Goal: Information Seeking & Learning: Compare options

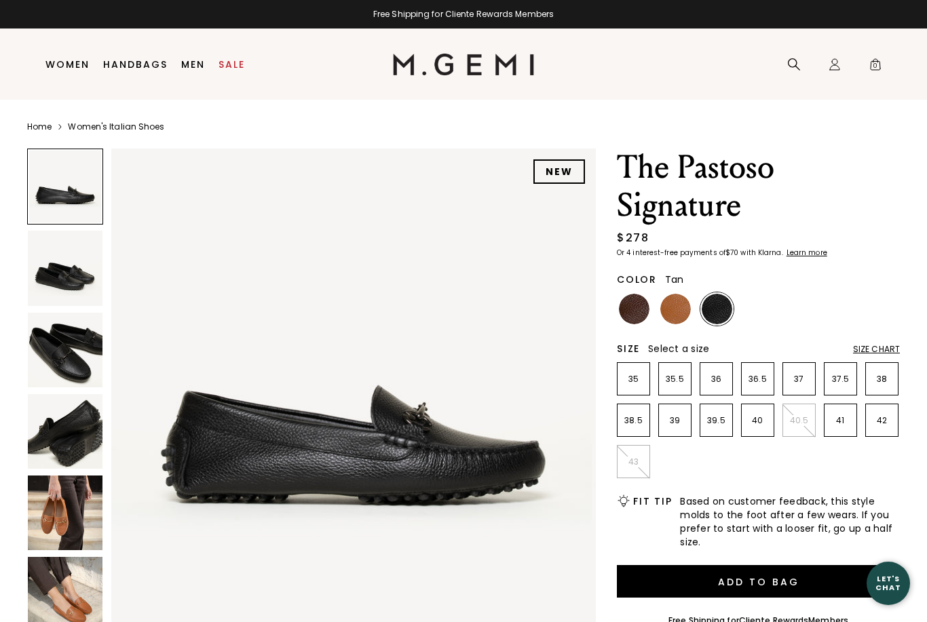
click at [669, 320] on img at bounding box center [675, 309] width 31 height 31
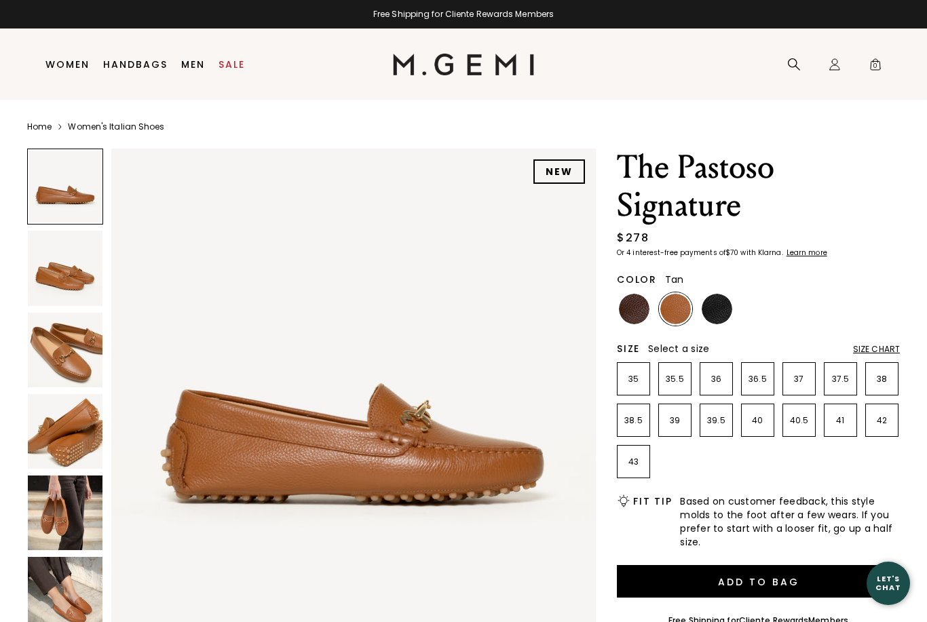
click at [64, 357] on img at bounding box center [65, 350] width 75 height 75
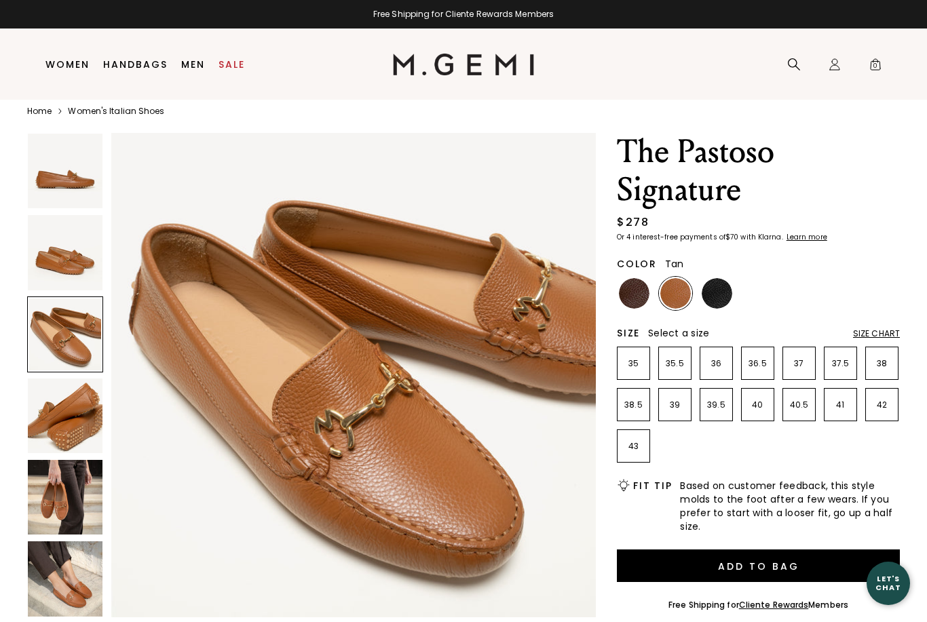
scroll to position [16, 0]
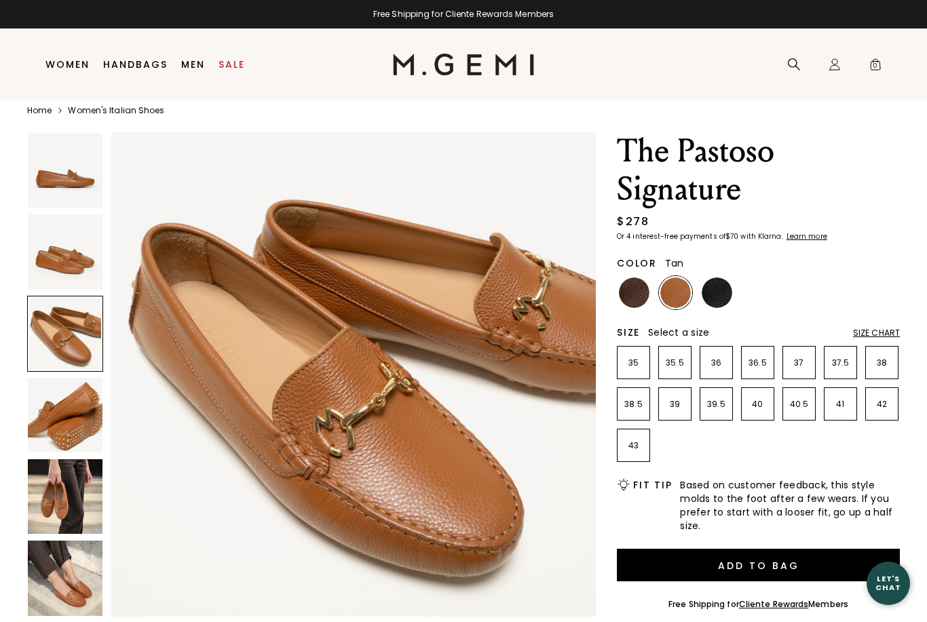
click at [67, 561] on img at bounding box center [65, 578] width 75 height 75
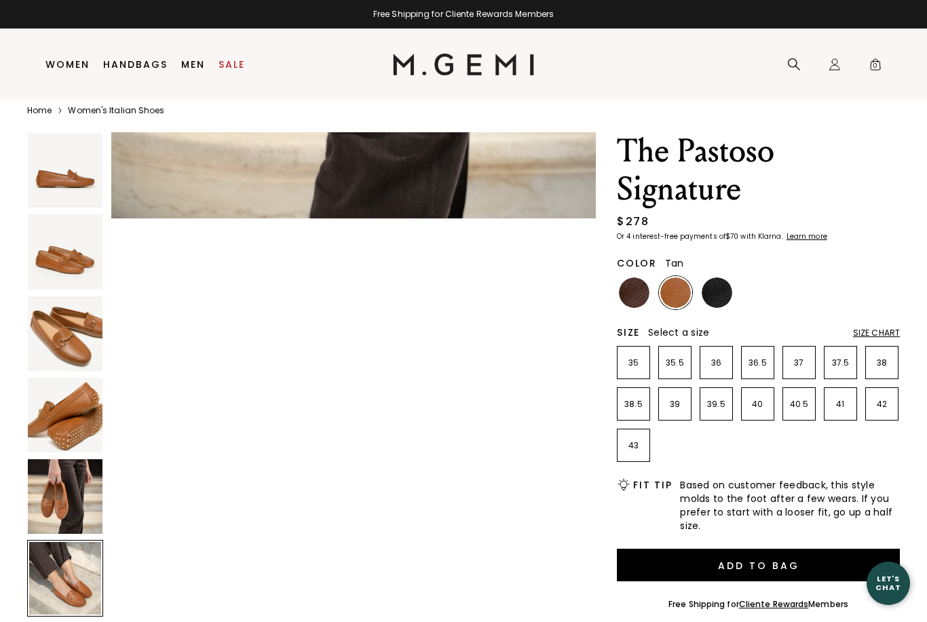
scroll to position [2490, 0]
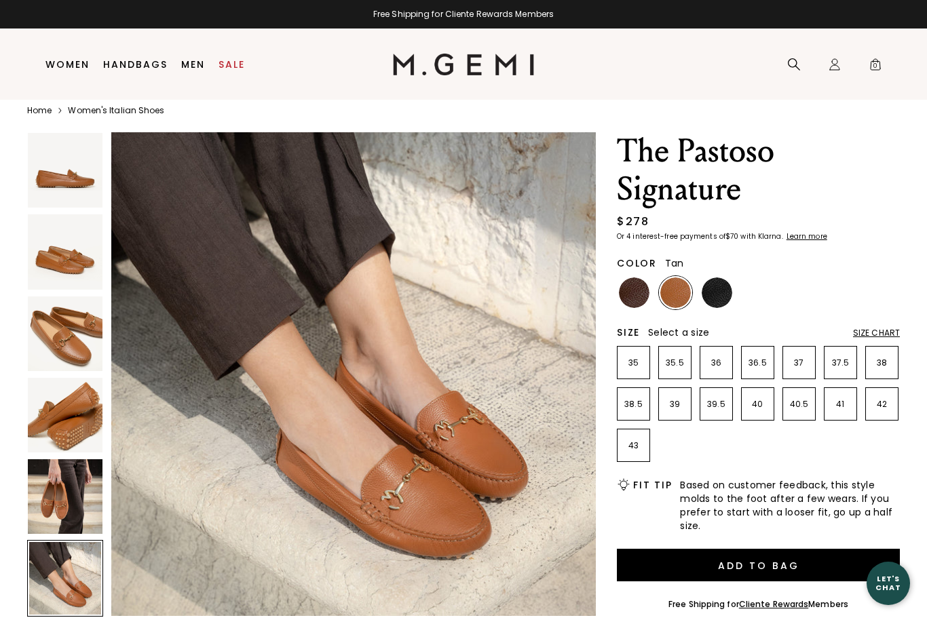
click at [72, 503] on img at bounding box center [65, 496] width 75 height 75
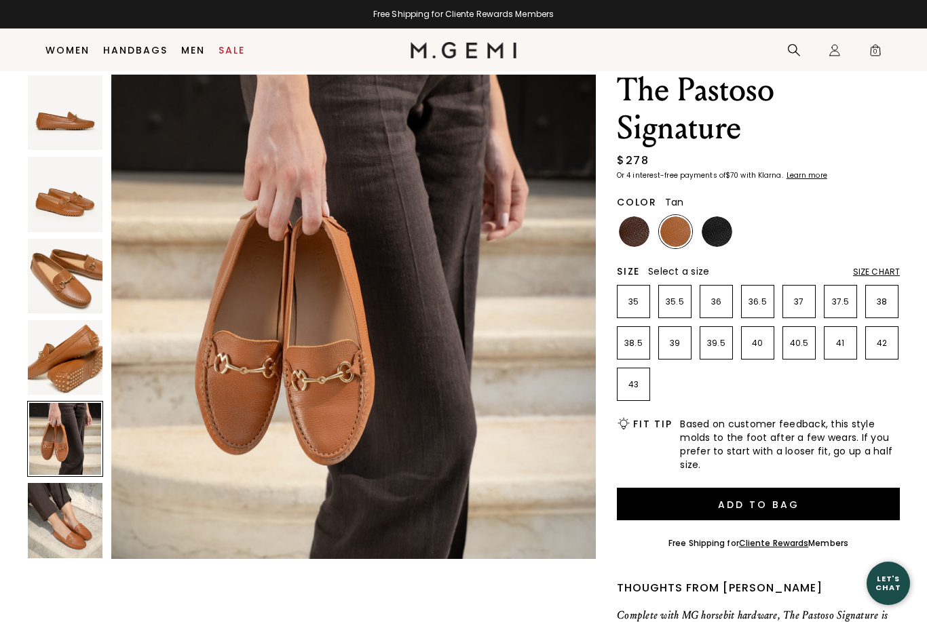
scroll to position [48, 0]
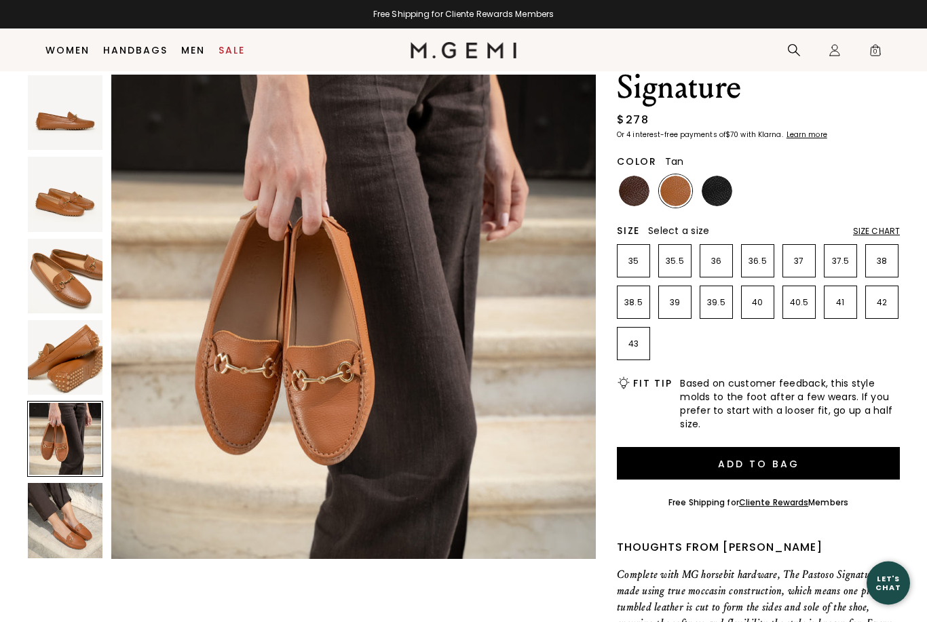
click at [66, 553] on img at bounding box center [65, 520] width 75 height 75
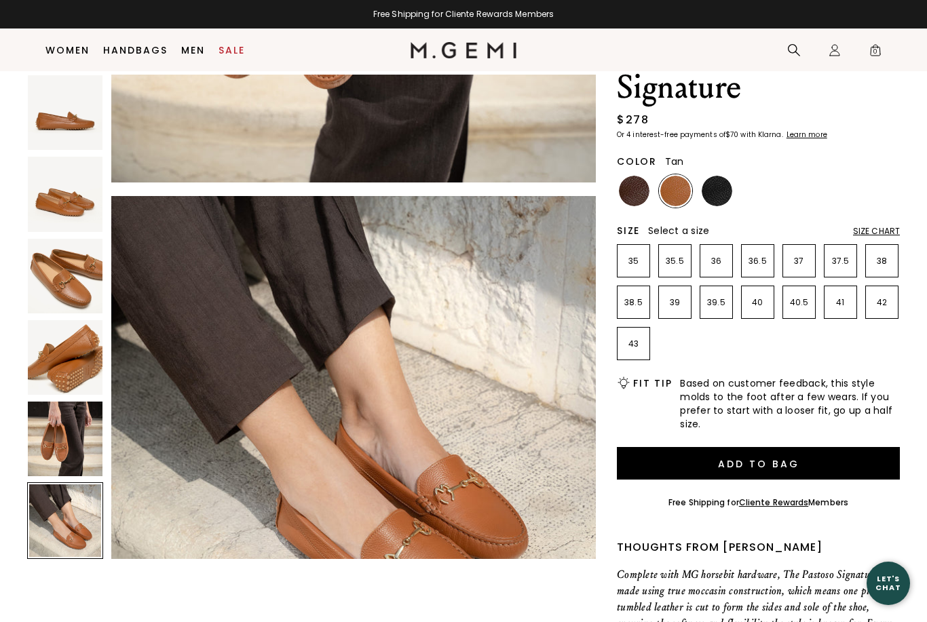
scroll to position [2490, 0]
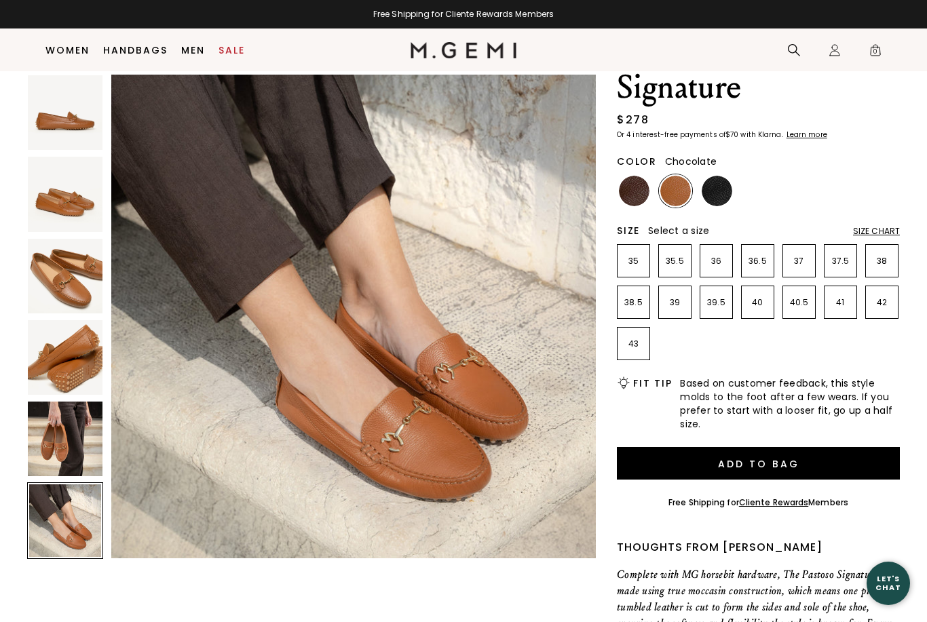
click at [628, 195] on img at bounding box center [634, 191] width 31 height 31
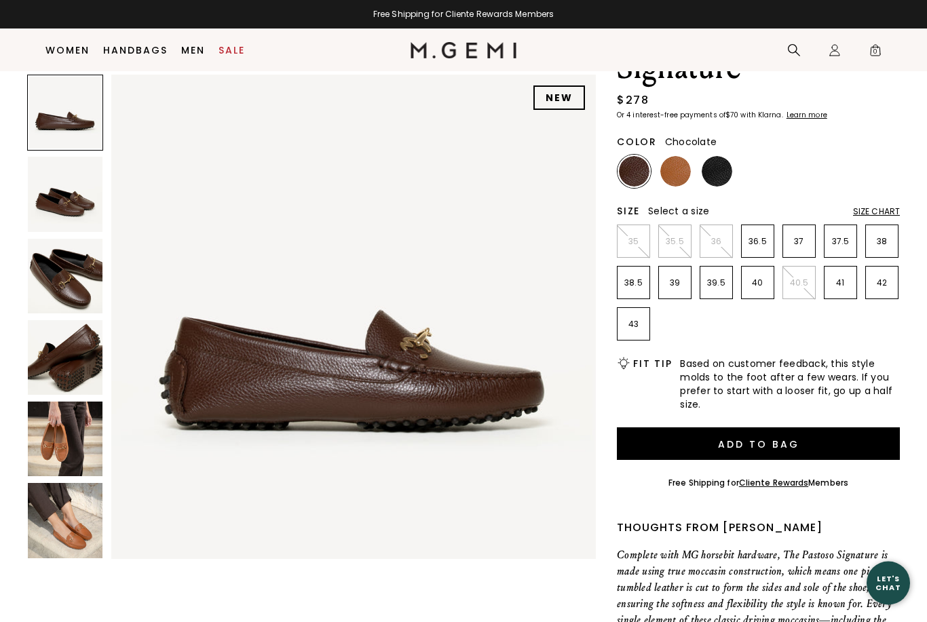
click at [70, 454] on img at bounding box center [65, 439] width 75 height 75
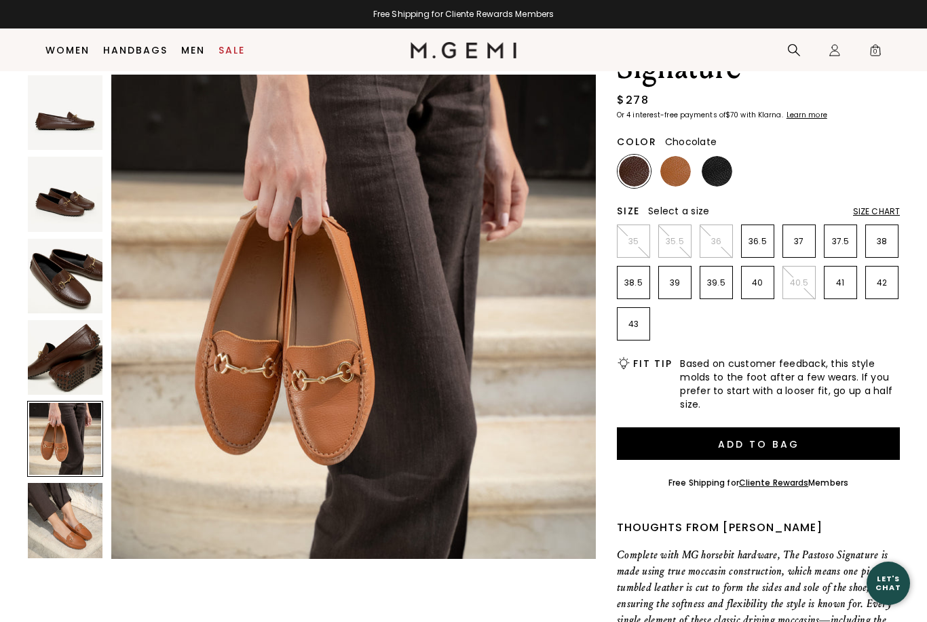
click at [62, 540] on img at bounding box center [65, 520] width 75 height 75
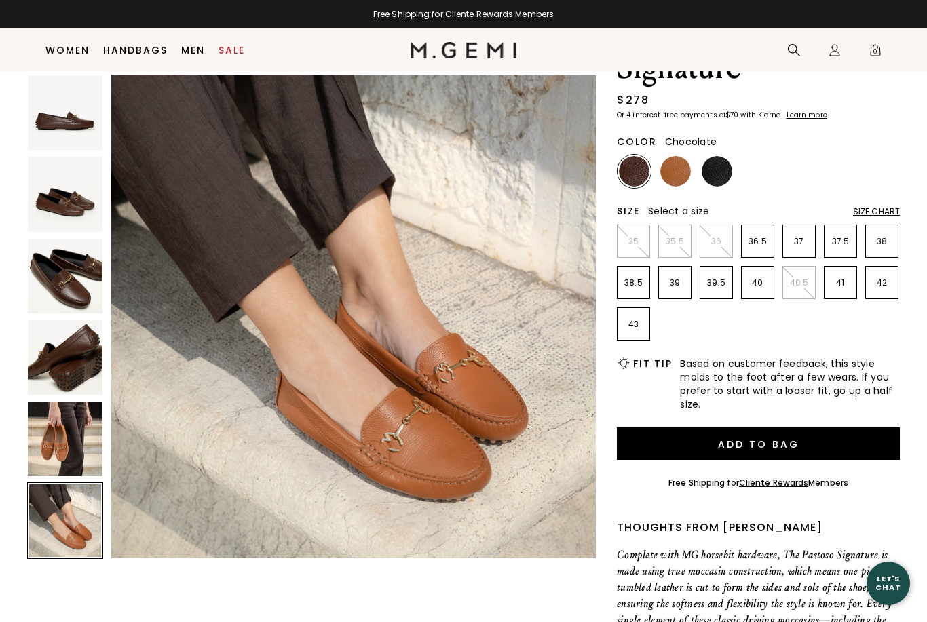
click at [54, 448] on img at bounding box center [65, 439] width 75 height 75
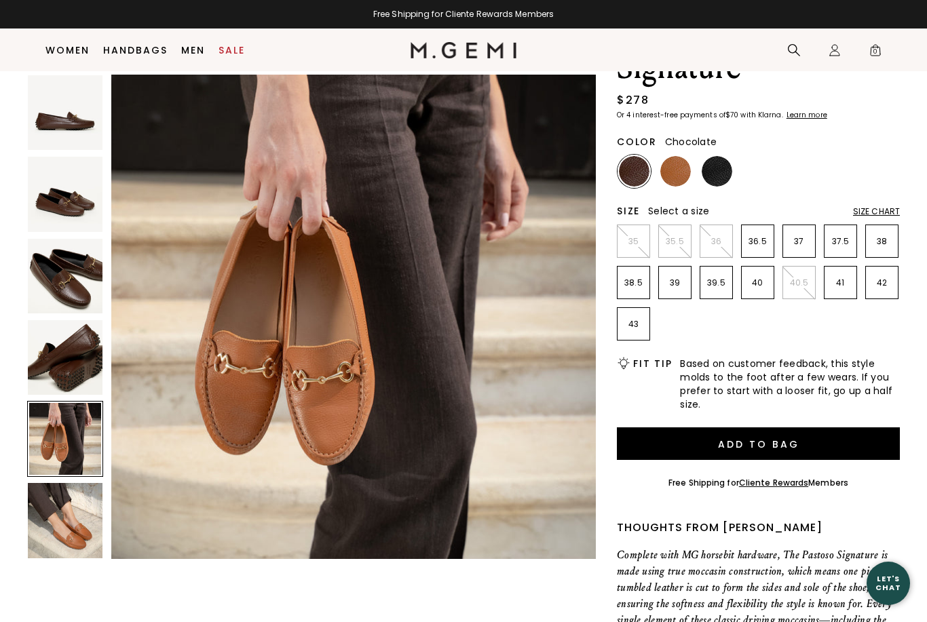
click at [66, 136] on img at bounding box center [65, 112] width 75 height 75
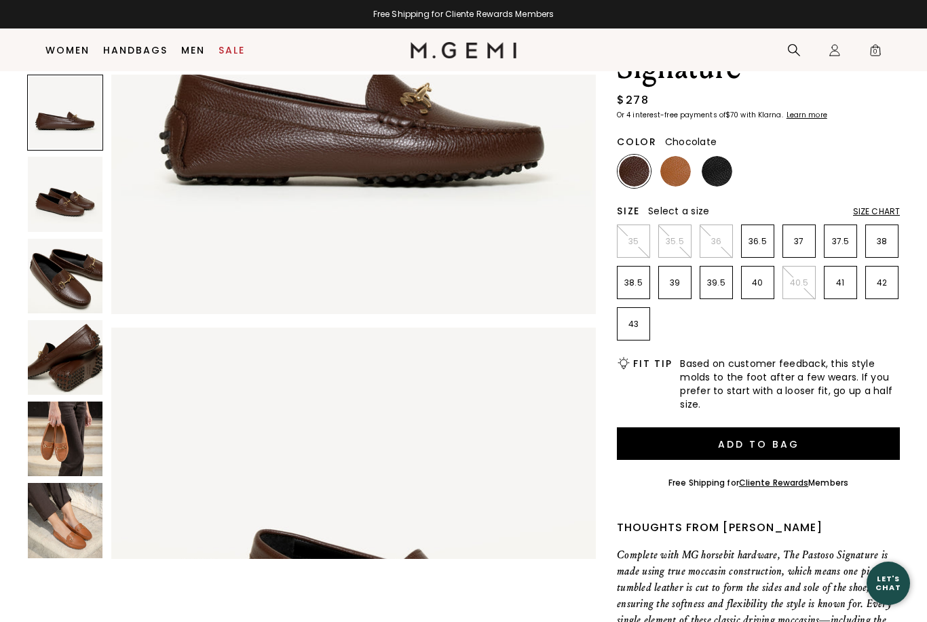
scroll to position [0, 0]
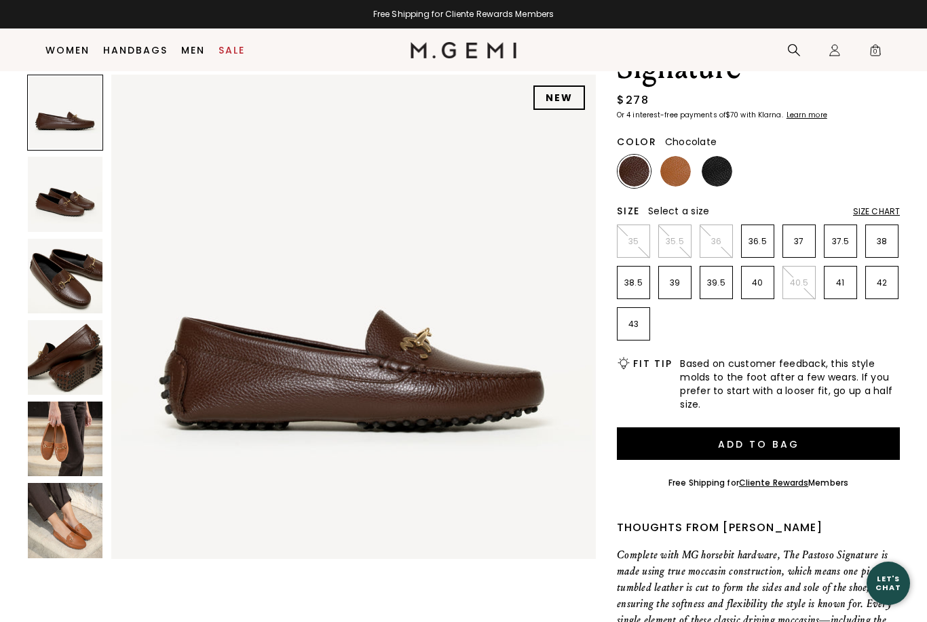
click at [58, 240] on img at bounding box center [65, 276] width 75 height 75
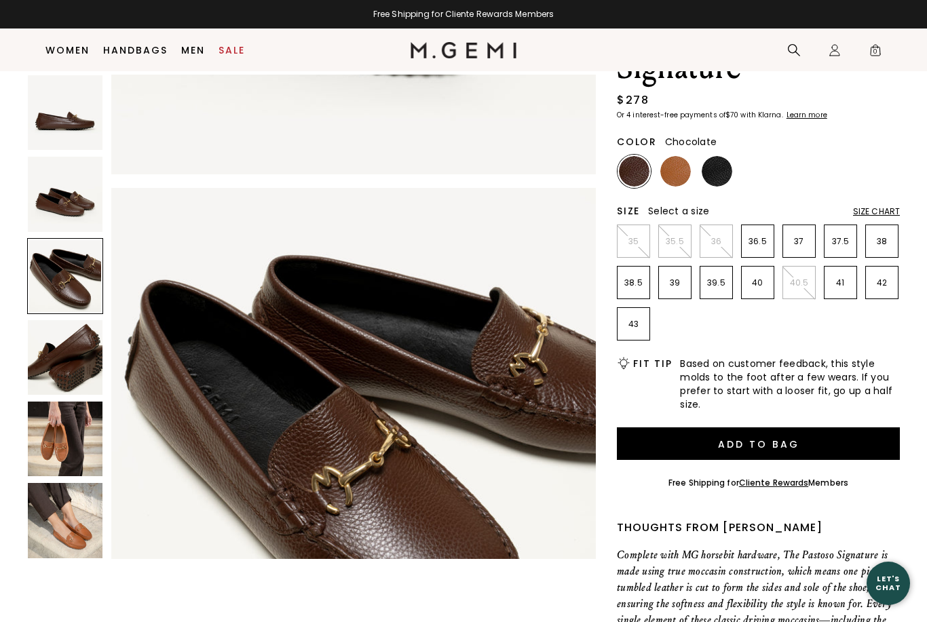
scroll to position [996, 0]
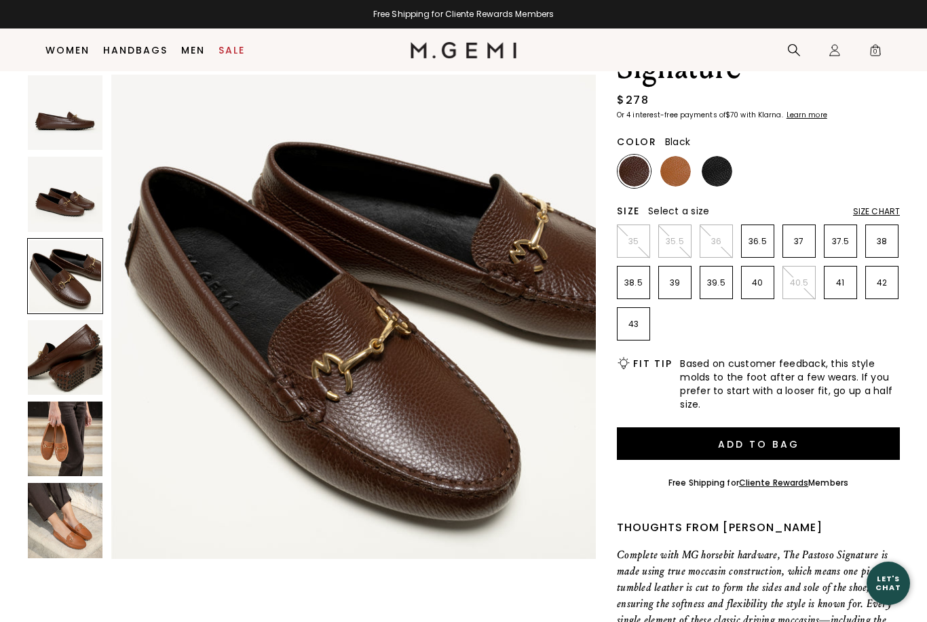
click at [721, 177] on img at bounding box center [717, 171] width 31 height 31
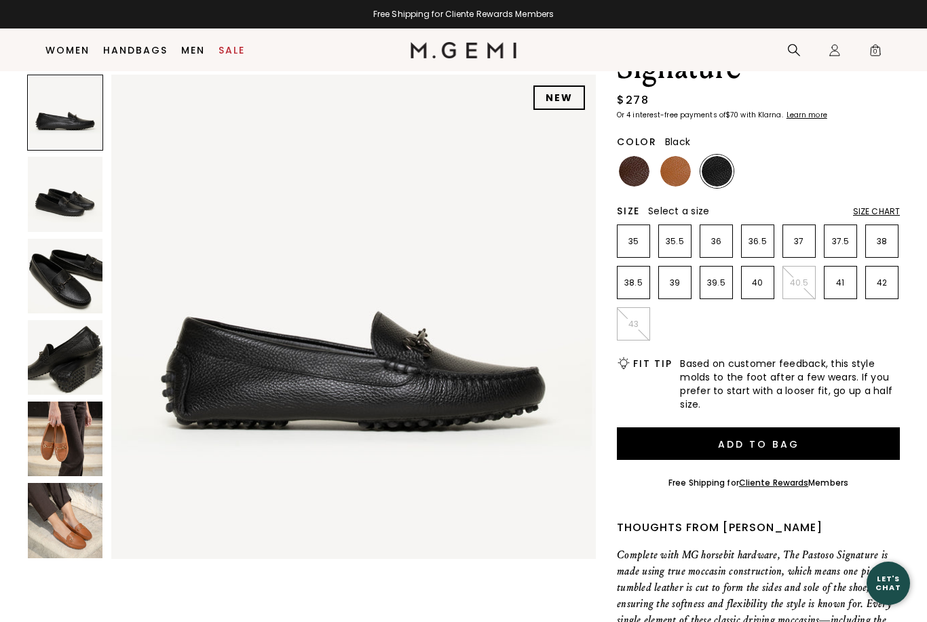
click at [54, 283] on img at bounding box center [65, 276] width 75 height 75
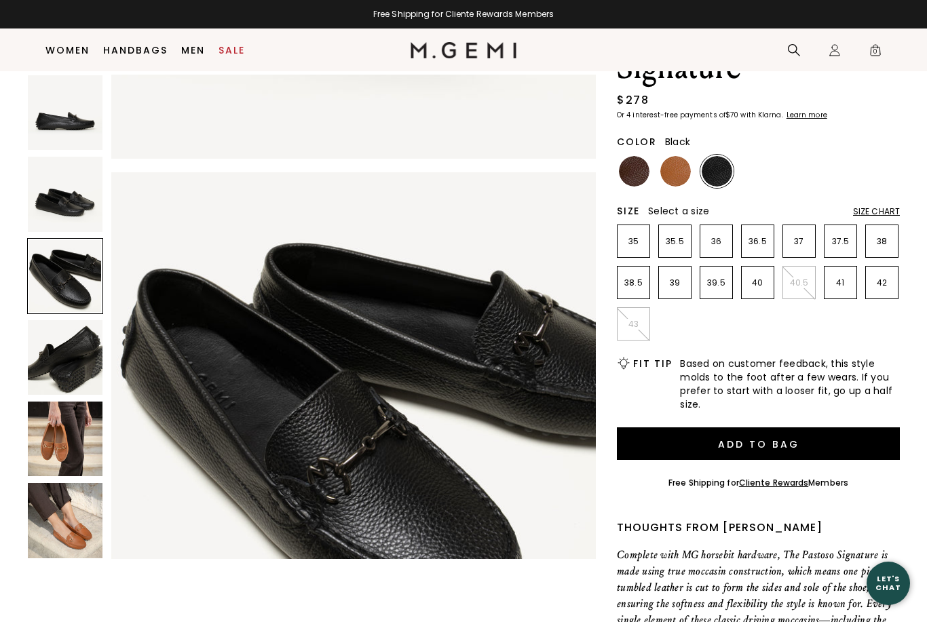
scroll to position [996, 0]
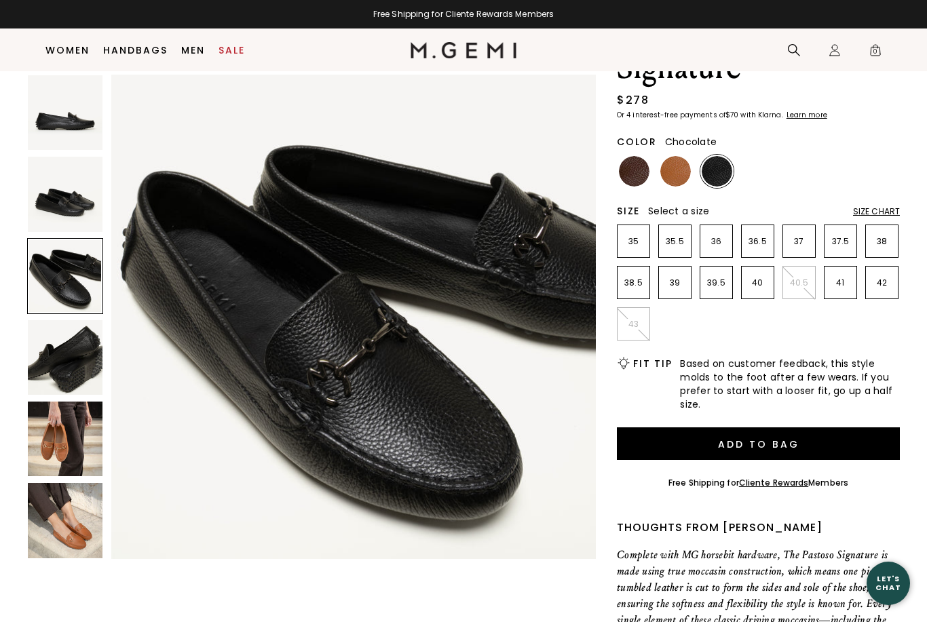
click at [627, 170] on img at bounding box center [634, 171] width 31 height 31
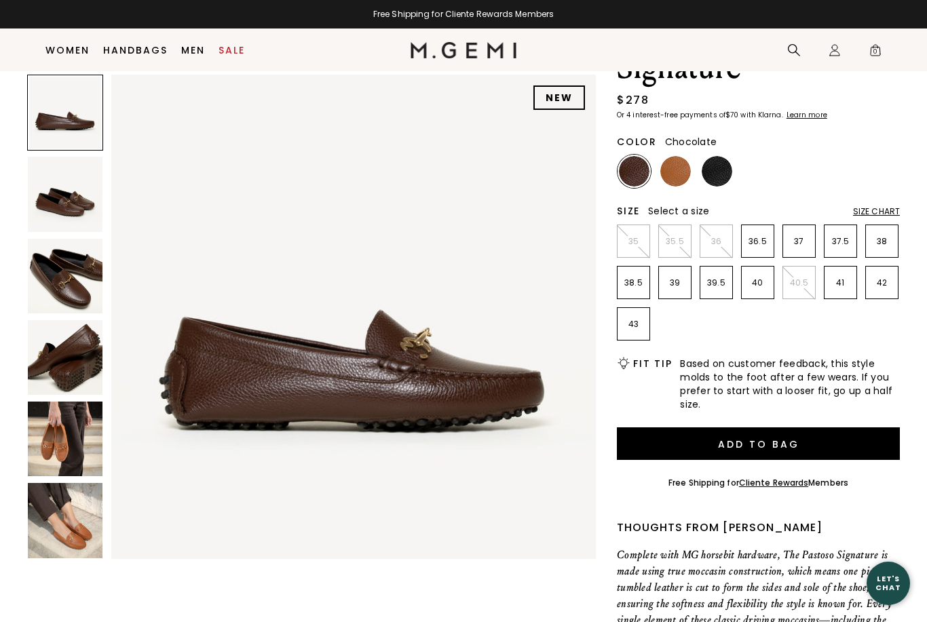
click at [70, 376] on img at bounding box center [65, 357] width 75 height 75
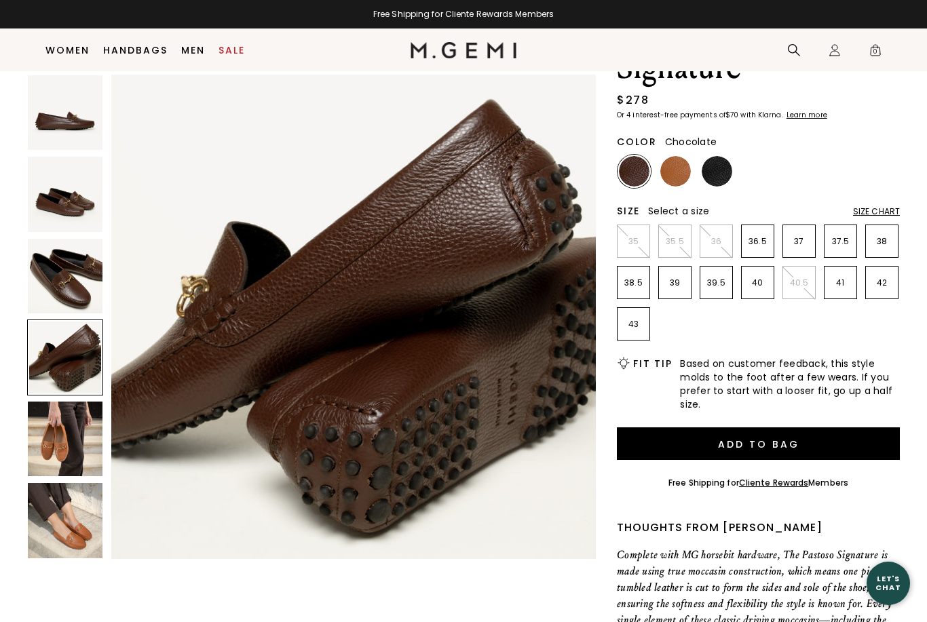
click at [75, 291] on img at bounding box center [65, 276] width 75 height 75
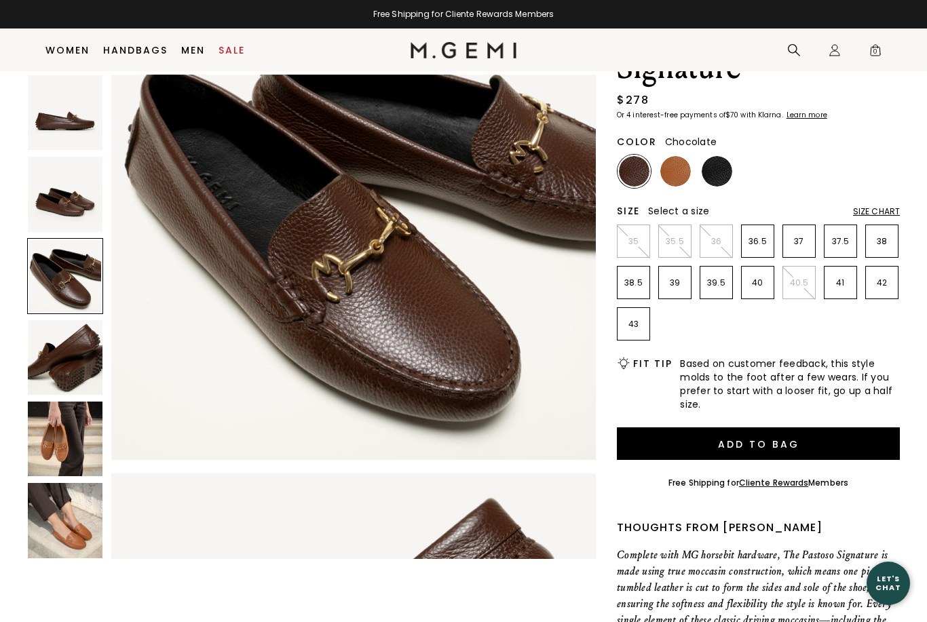
scroll to position [996, 0]
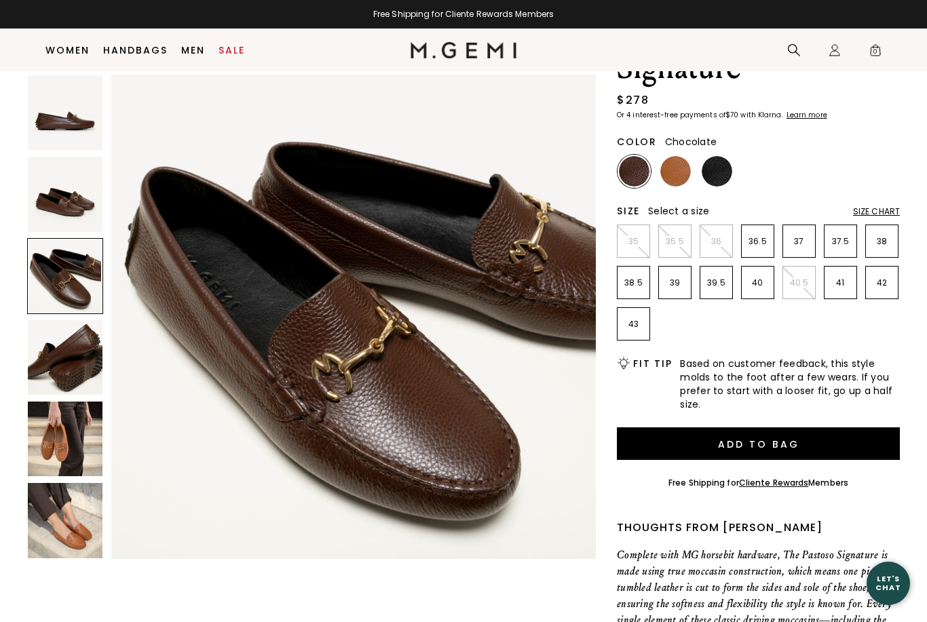
click at [683, 162] on img at bounding box center [675, 171] width 31 height 31
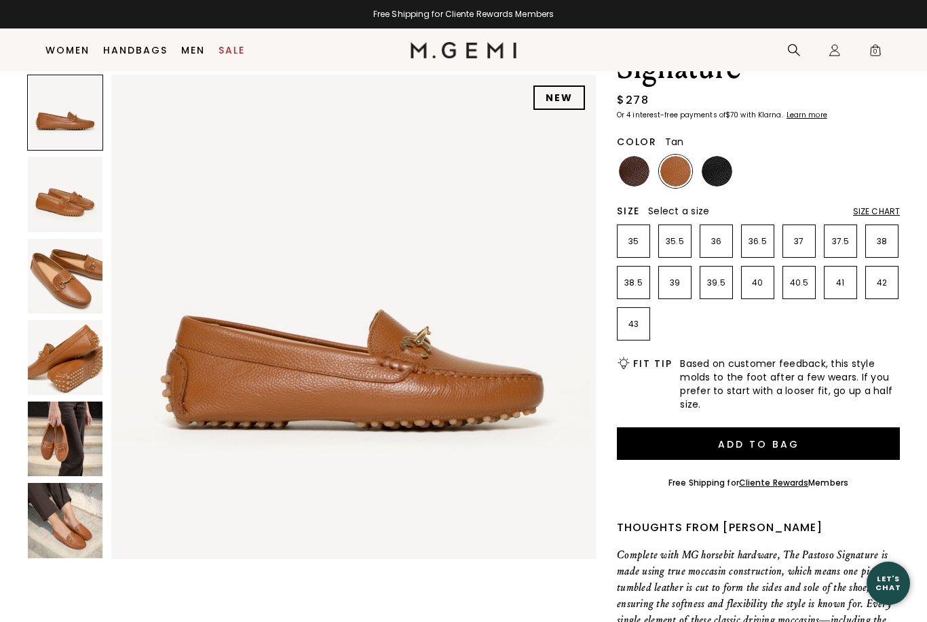
click at [45, 335] on img at bounding box center [65, 357] width 75 height 75
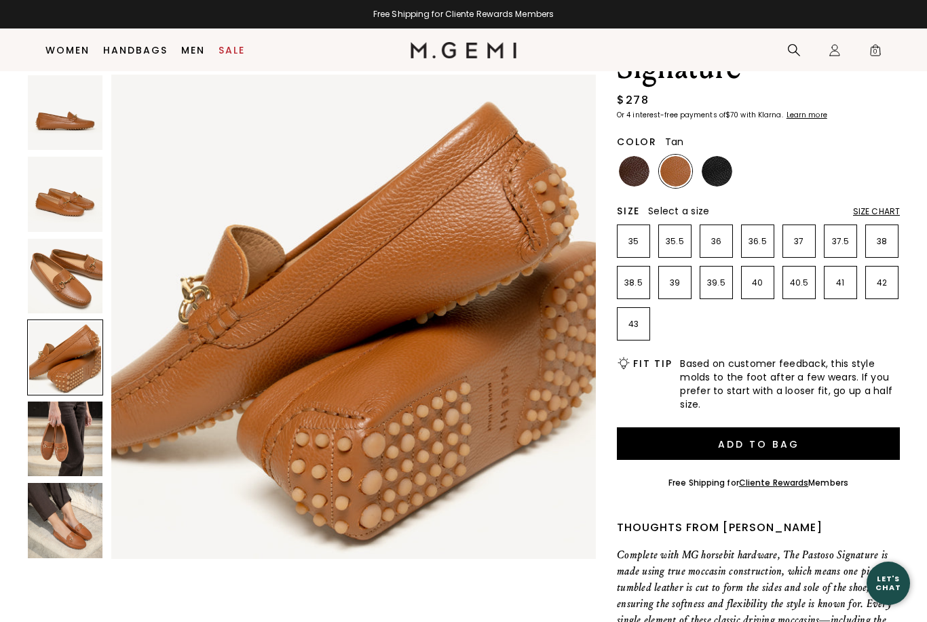
click at [46, 468] on img at bounding box center [65, 439] width 75 height 75
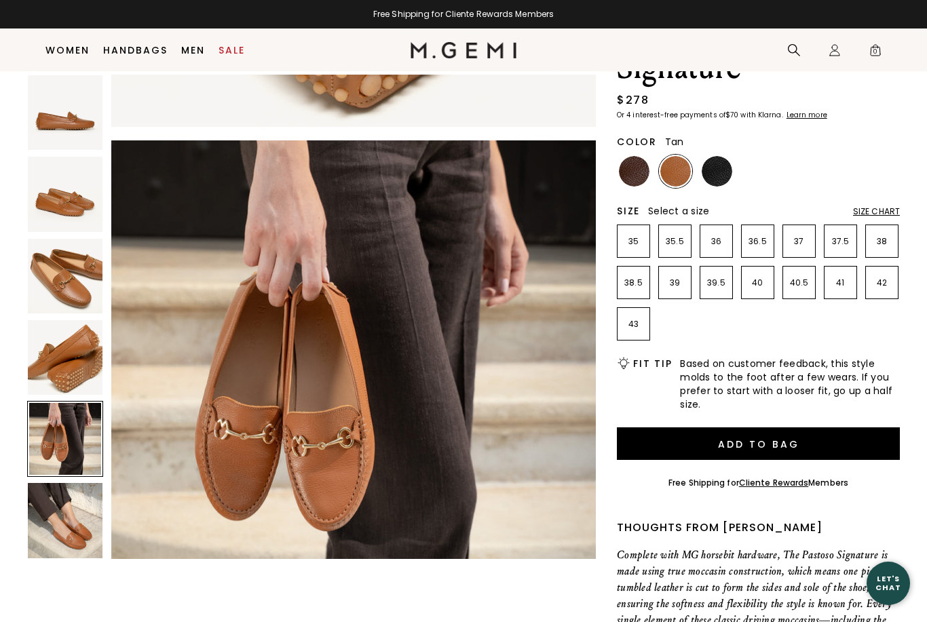
scroll to position [1992, 0]
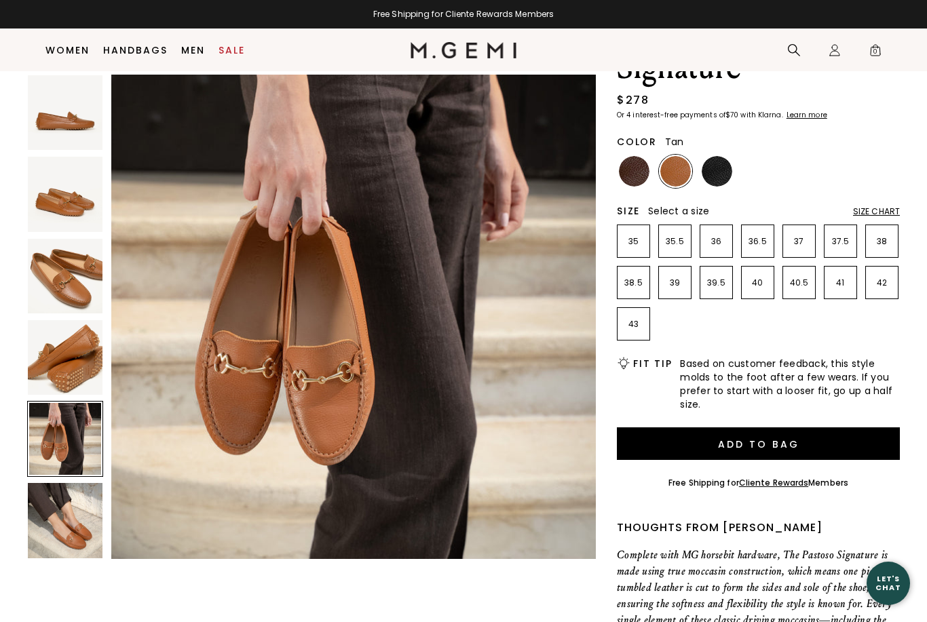
click at [72, 534] on img at bounding box center [65, 520] width 75 height 75
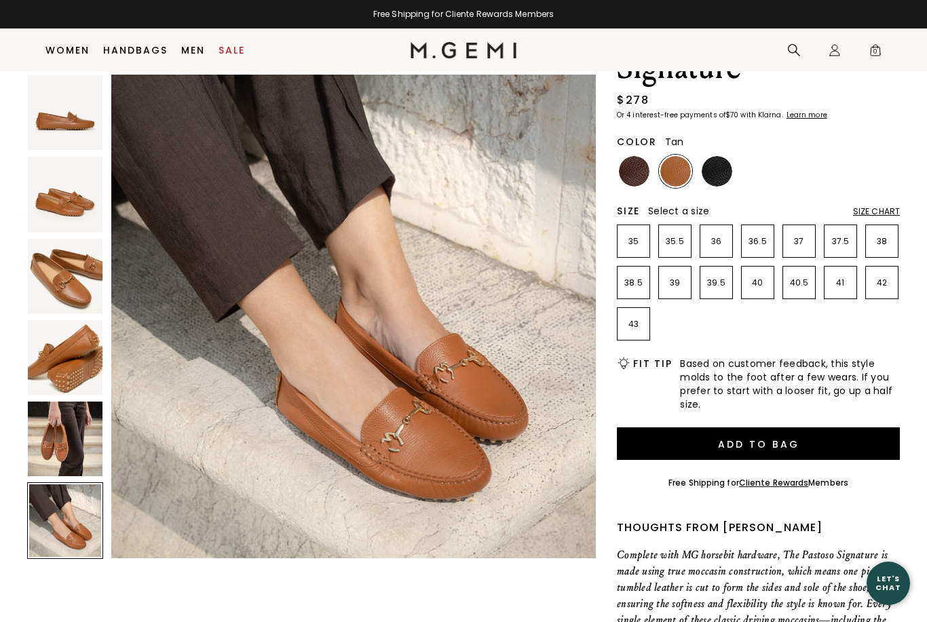
scroll to position [0, 0]
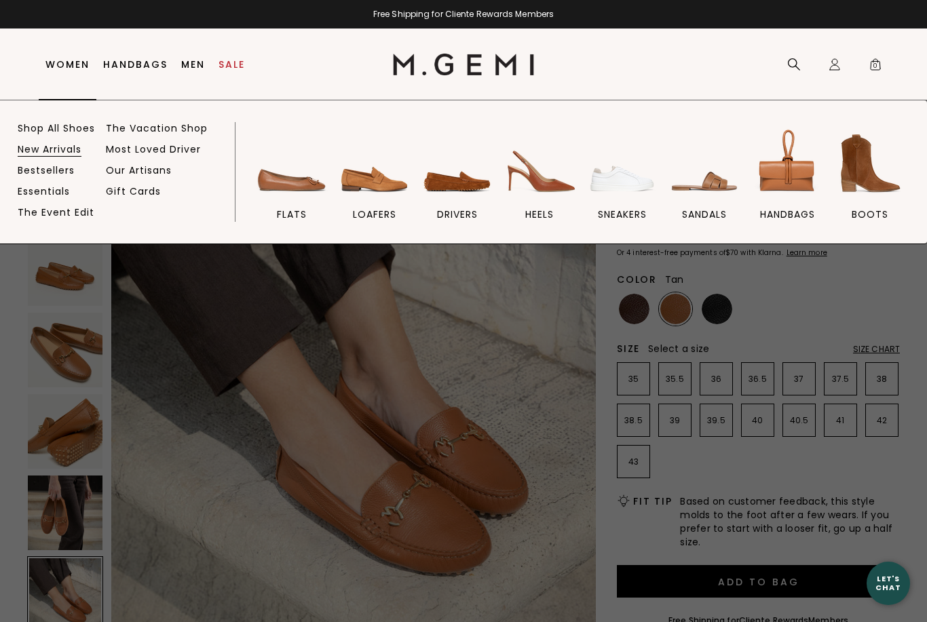
click at [63, 147] on link "New Arrivals" at bounding box center [50, 149] width 64 height 12
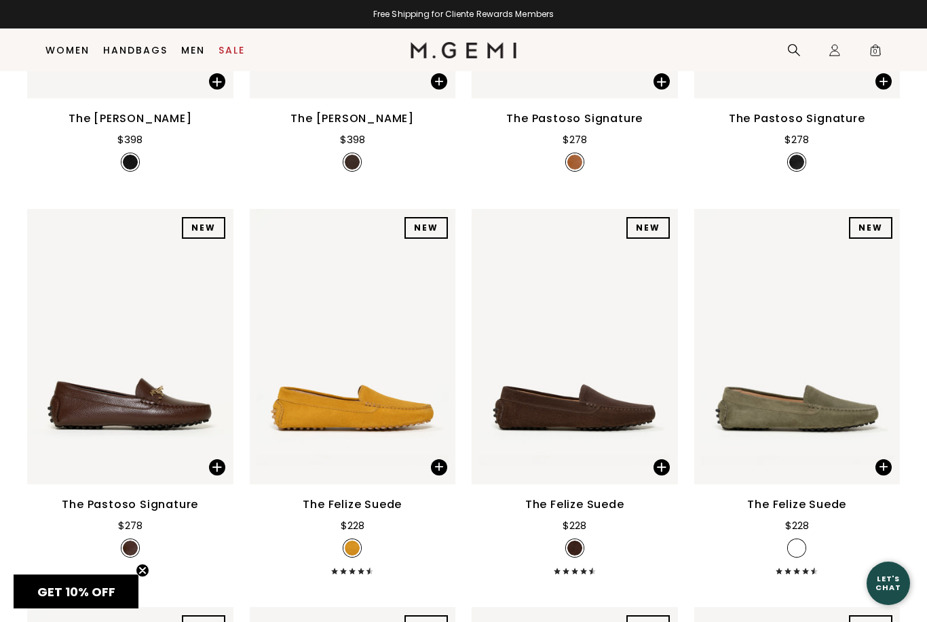
scroll to position [1753, 0]
